Goal: Go to known website: Access a specific website the user already knows

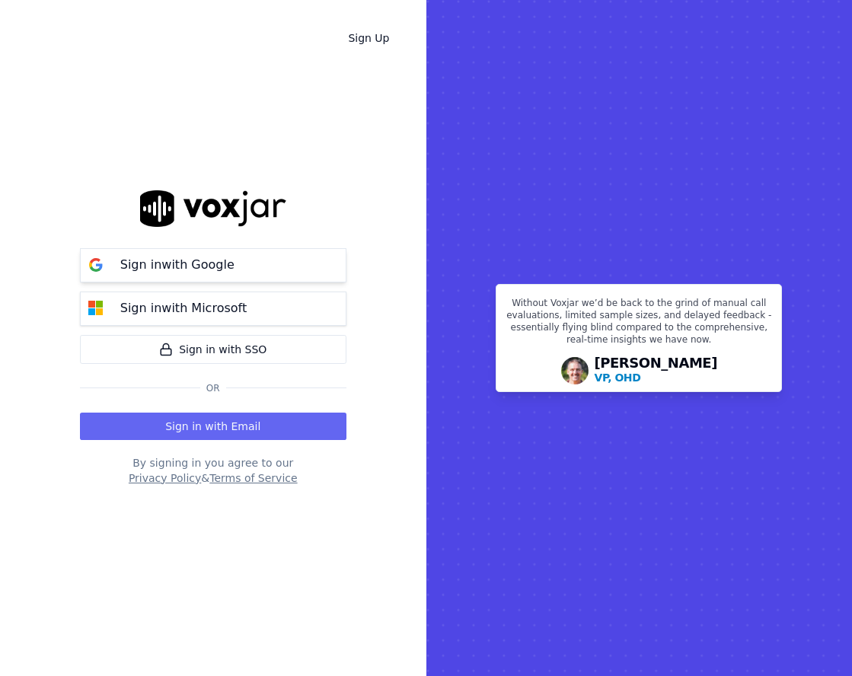
click at [145, 263] on p "Sign in with Google" at bounding box center [177, 265] width 114 height 18
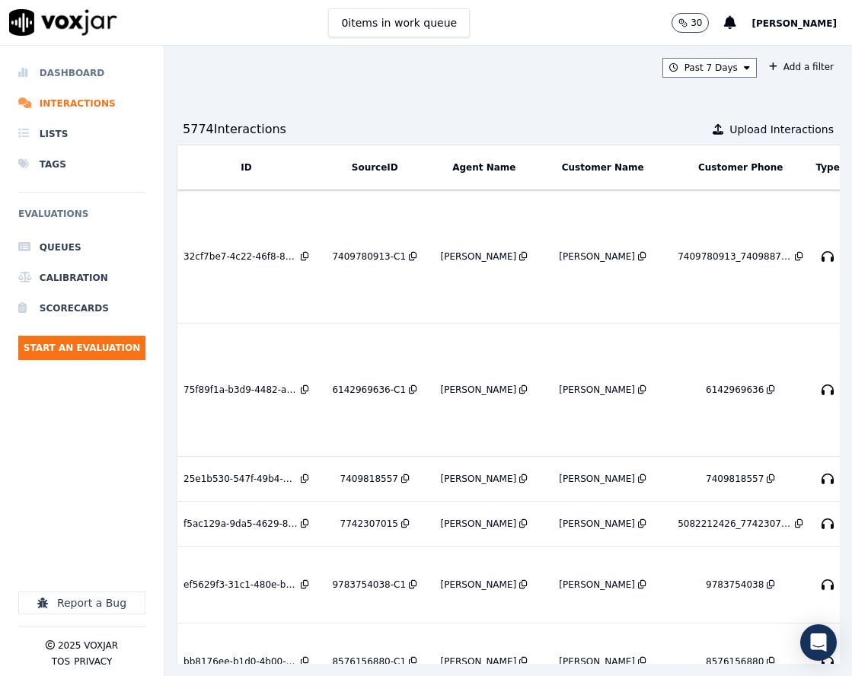
click at [88, 75] on li "Dashboard" at bounding box center [81, 73] width 127 height 30
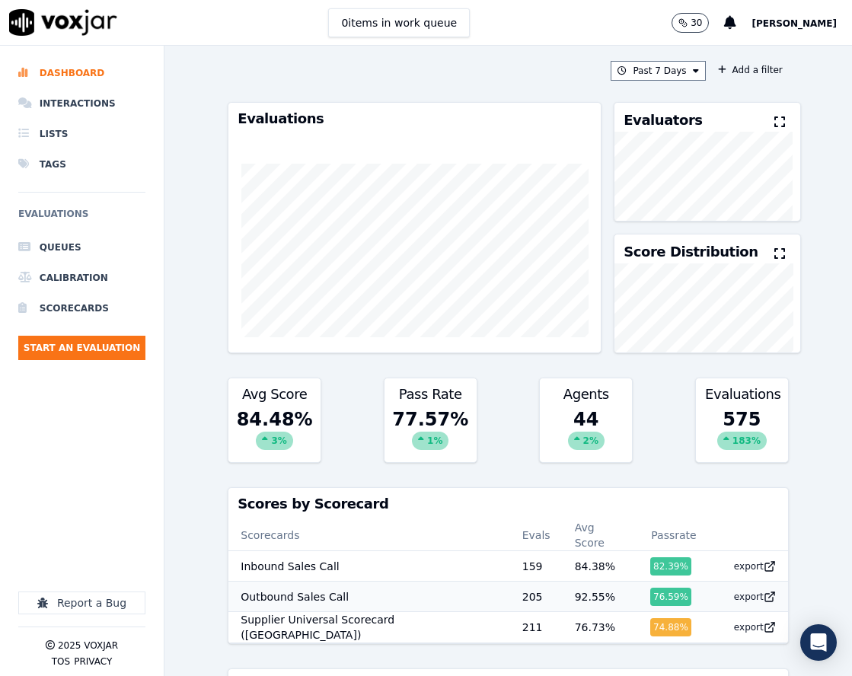
scroll to position [1, 0]
